Goal: Find specific page/section: Find specific page/section

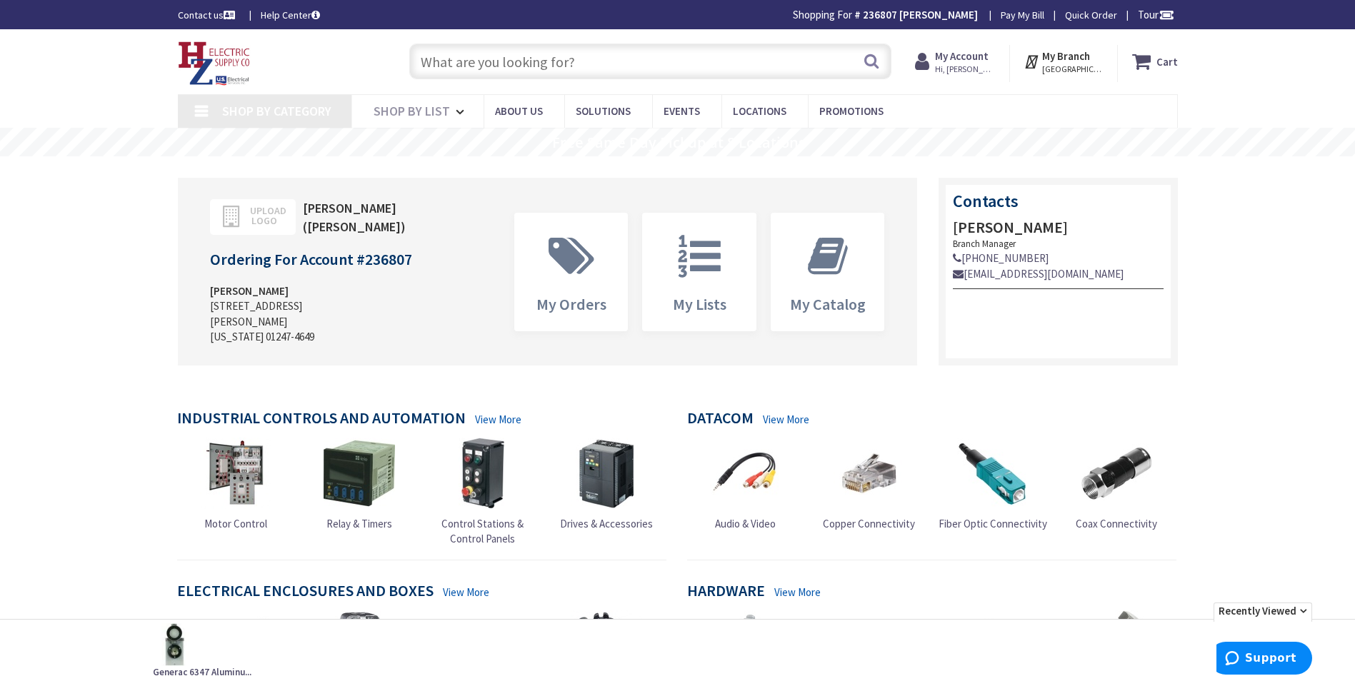
click at [509, 63] on input "text" at bounding box center [650, 62] width 482 height 36
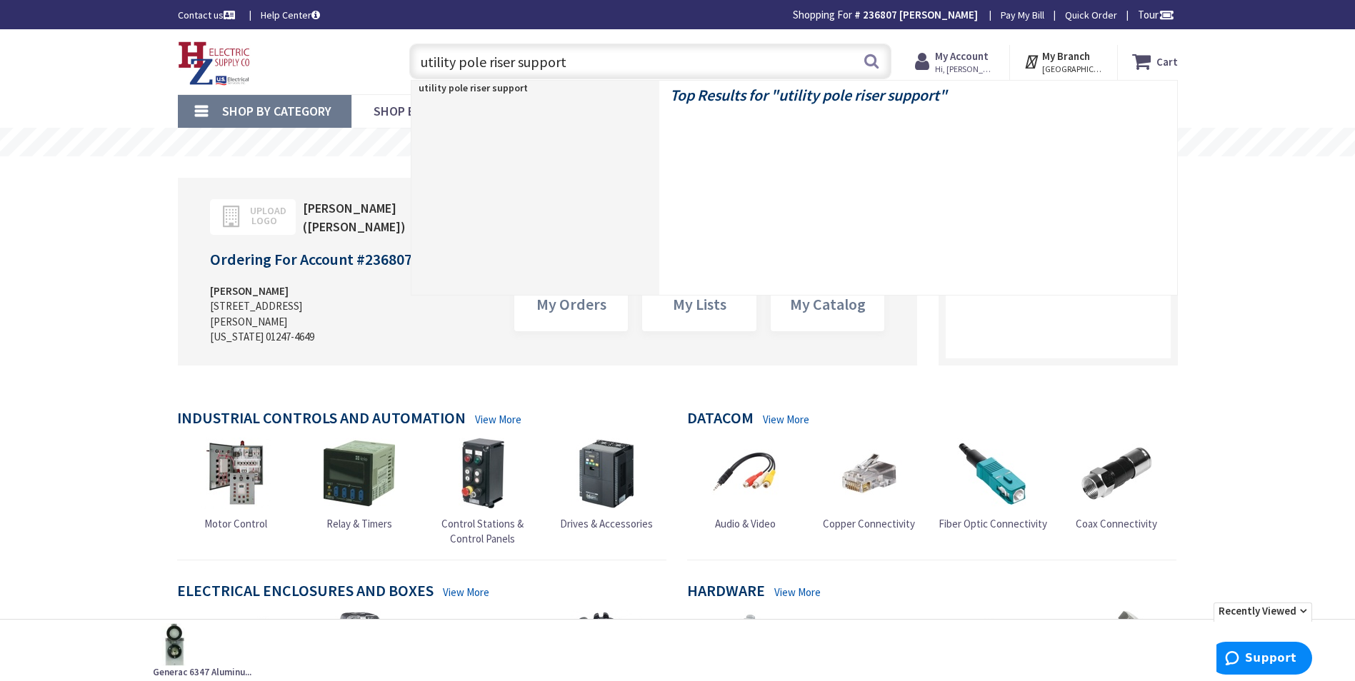
type input "utility pole riser supports"
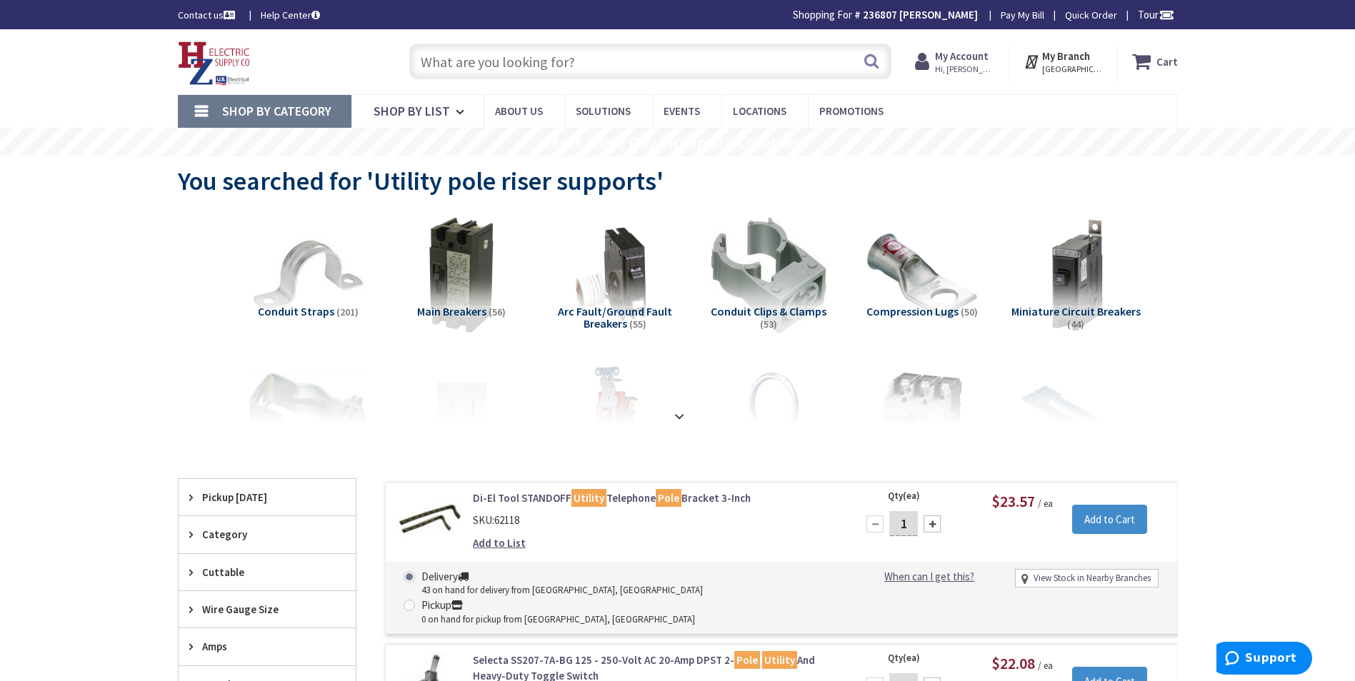
click at [506, 497] on link "Di-El Tool STANDOFF Utility Telephone Pole Bracket 3-Inch" at bounding box center [655, 498] width 364 height 15
click at [461, 70] on input "text" at bounding box center [650, 62] width 482 height 36
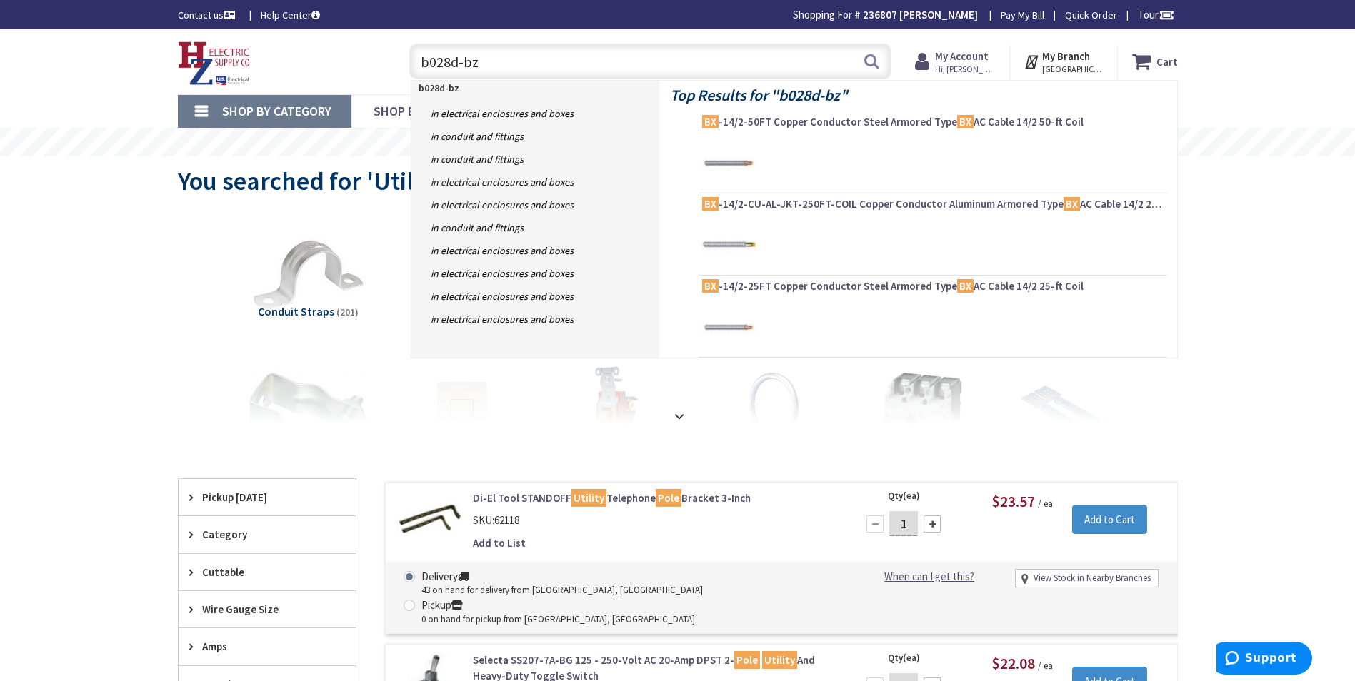
type input "b028d-bzn"
